Goal: Transaction & Acquisition: Purchase product/service

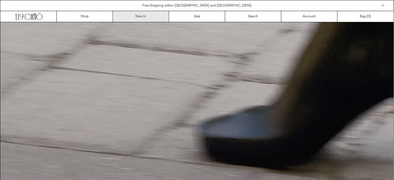
click at [141, 15] on link "New In" at bounding box center [141, 16] width 56 height 11
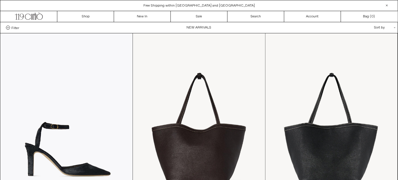
click at [293, 87] on div "Close dialog JOIN OUR MAILING LIST Subscribe to receive 10% off your first purc…" at bounding box center [199, 90] width 398 height 180
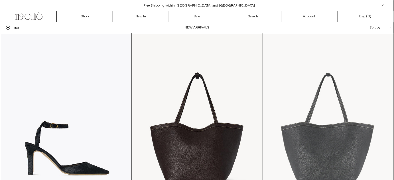
click at [365, 69] on at bounding box center [328, 131] width 131 height 196
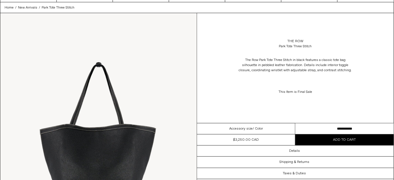
scroll to position [10, 0]
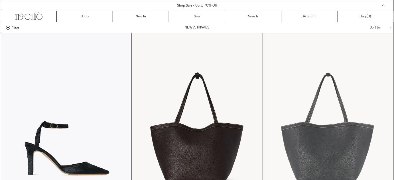
click at [316, 115] on at bounding box center [328, 131] width 131 height 196
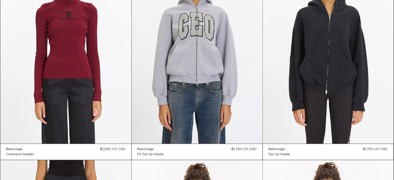
scroll to position [1151, 0]
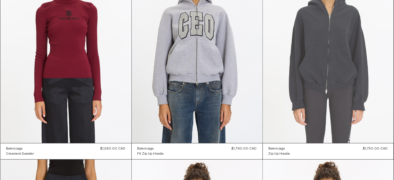
click at [351, 69] on at bounding box center [328, 45] width 131 height 196
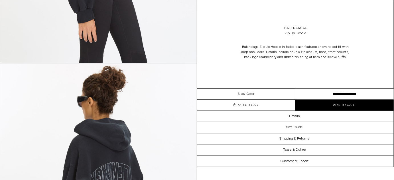
scroll to position [508, 0]
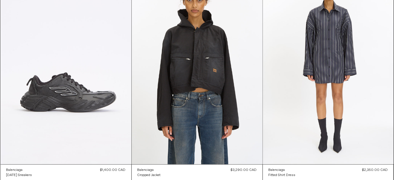
scroll to position [1566, 0]
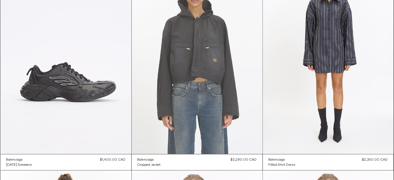
click at [240, 57] on at bounding box center [197, 56] width 131 height 196
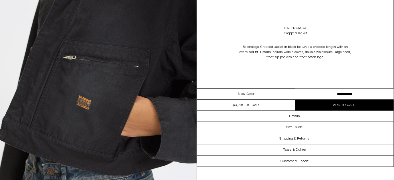
scroll to position [788, 0]
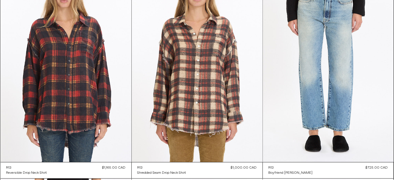
scroll to position [3484, 0]
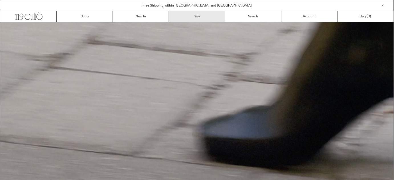
click at [206, 12] on link "Sale" at bounding box center [197, 16] width 56 height 11
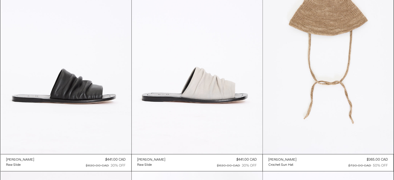
scroll to position [715, 0]
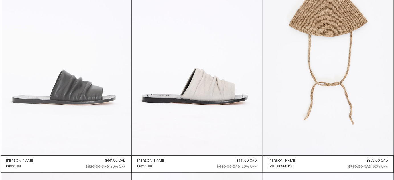
click at [78, 90] on at bounding box center [66, 57] width 131 height 196
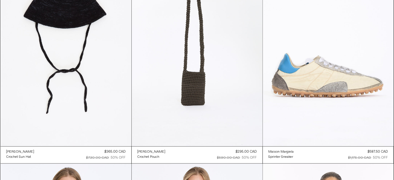
scroll to position [938, 0]
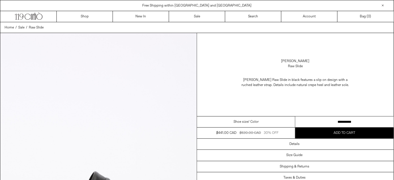
click at [362, 123] on select "**********" at bounding box center [344, 122] width 98 height 11
